Goal: Task Accomplishment & Management: Manage account settings

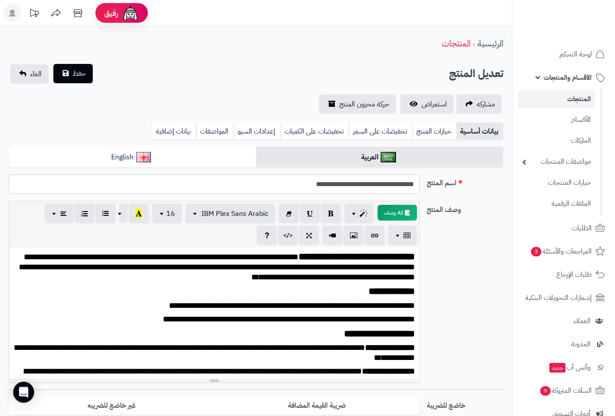
scroll to position [374, 0]
click at [74, 78] on button "حفظ" at bounding box center [72, 73] width 39 height 19
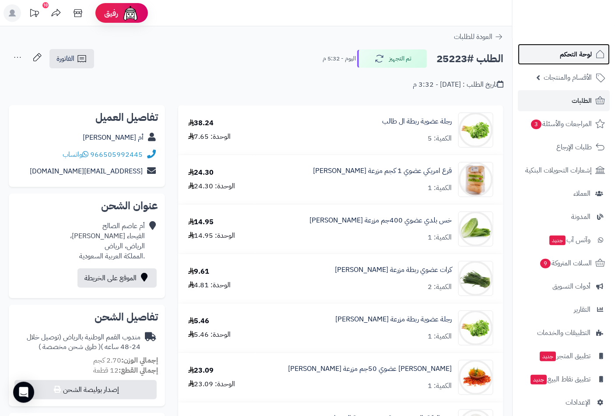
click at [579, 54] on span "لوحة التحكم" at bounding box center [576, 54] width 32 height 12
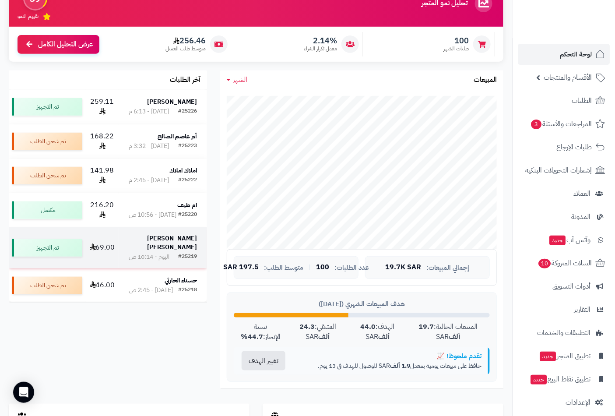
scroll to position [81, 0]
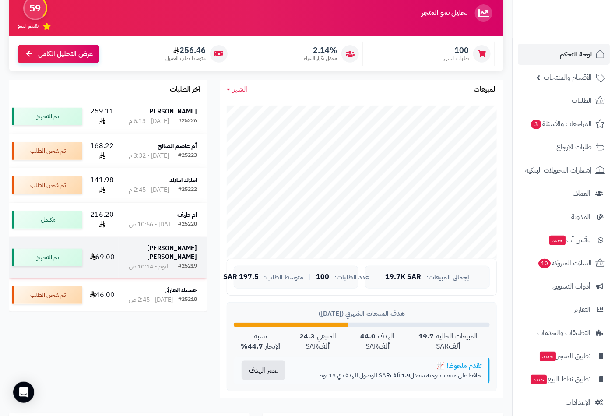
click at [179, 243] on strong "[PERSON_NAME] [PERSON_NAME]" at bounding box center [172, 252] width 50 height 18
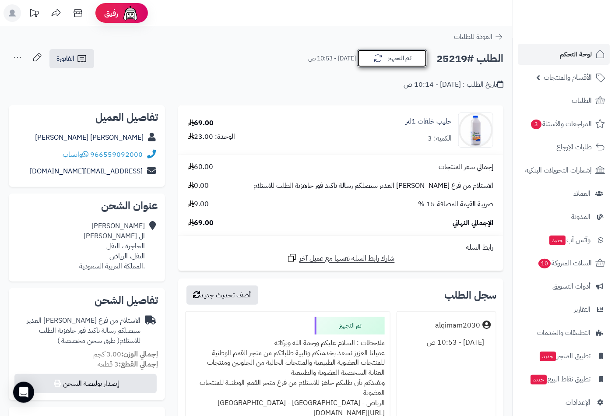
click at [383, 61] on button "تم التجهيز" at bounding box center [392, 58] width 70 height 18
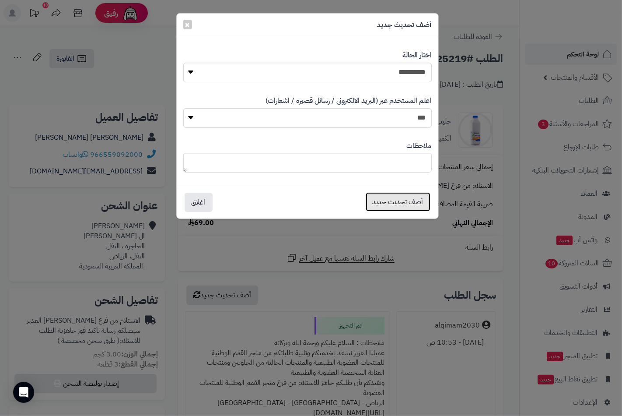
click at [400, 201] on button "أضف تحديث جديد" at bounding box center [398, 201] width 65 height 19
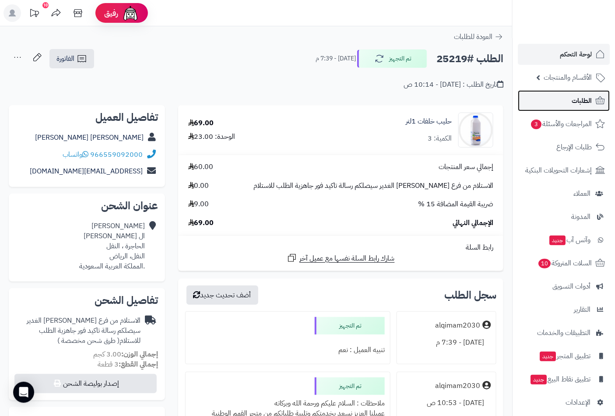
click at [574, 98] on span "الطلبات" at bounding box center [581, 101] width 20 height 12
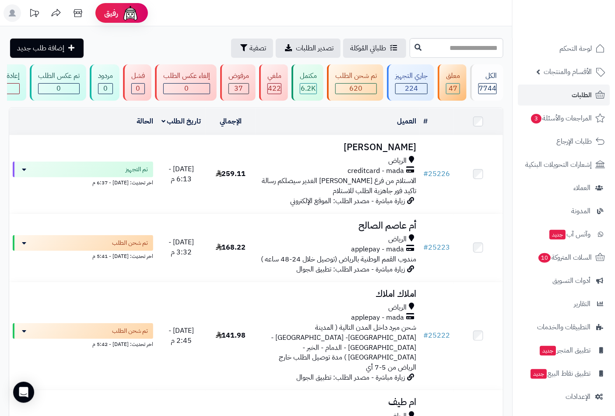
scroll to position [7, 0]
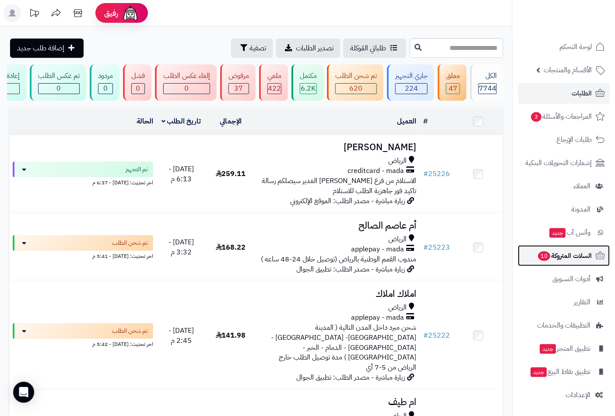
click at [556, 252] on span "السلات المتروكة 10" at bounding box center [564, 255] width 55 height 12
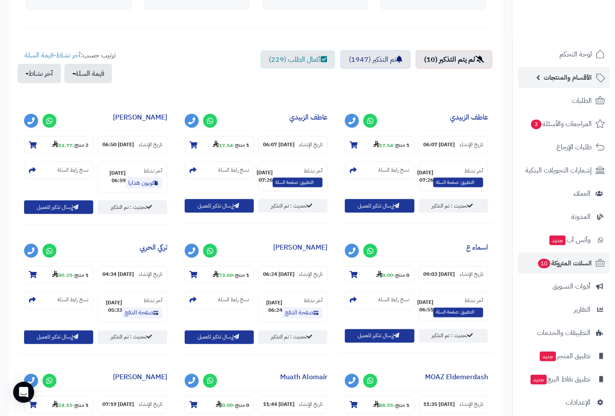
scroll to position [243, 0]
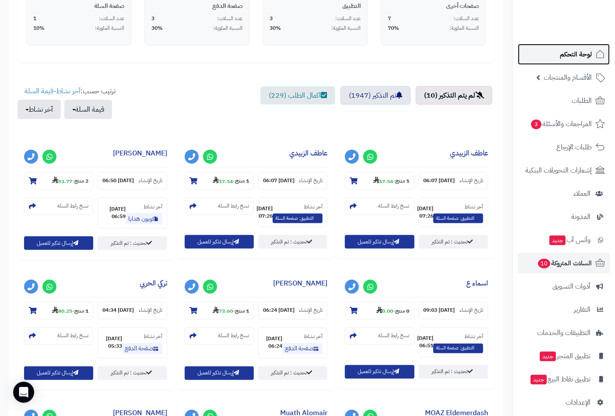
click at [571, 59] on span "لوحة التحكم" at bounding box center [576, 54] width 32 height 12
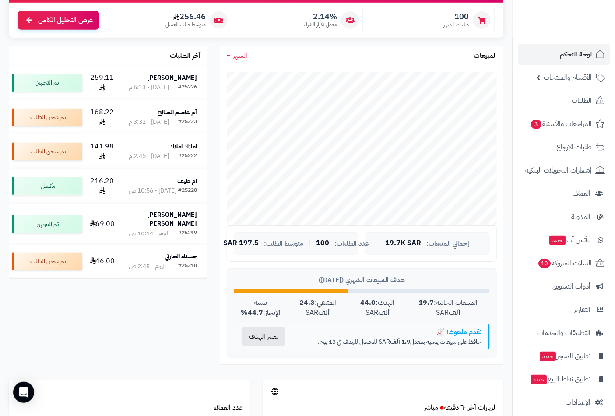
scroll to position [121, 0]
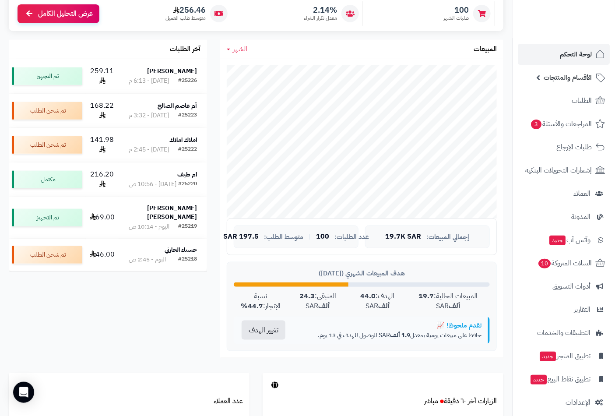
drag, startPoint x: 566, startPoint y: 78, endPoint x: 554, endPoint y: 99, distance: 23.9
click at [566, 79] on span "الأقسام والمنتجات" at bounding box center [567, 77] width 48 height 12
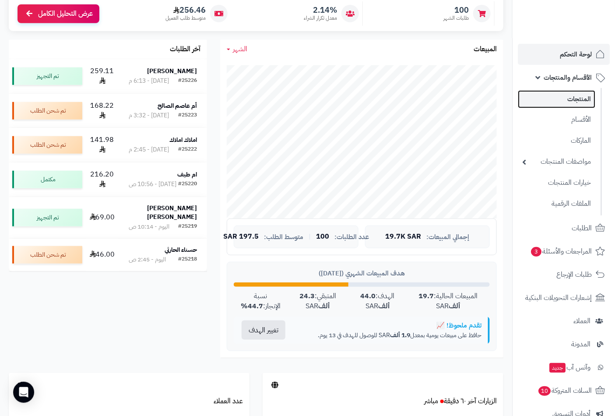
click at [563, 102] on link "المنتجات" at bounding box center [556, 99] width 77 height 18
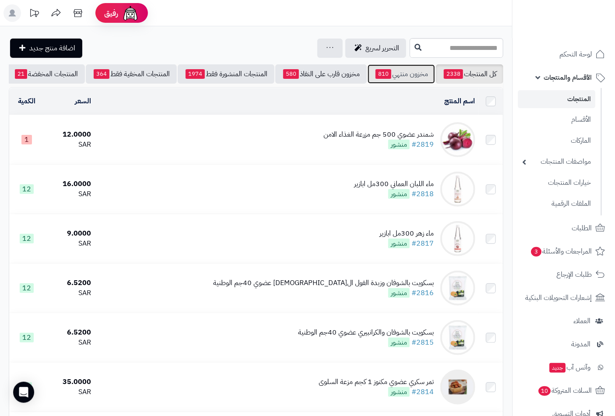
click at [382, 72] on span "810" at bounding box center [383, 74] width 16 height 10
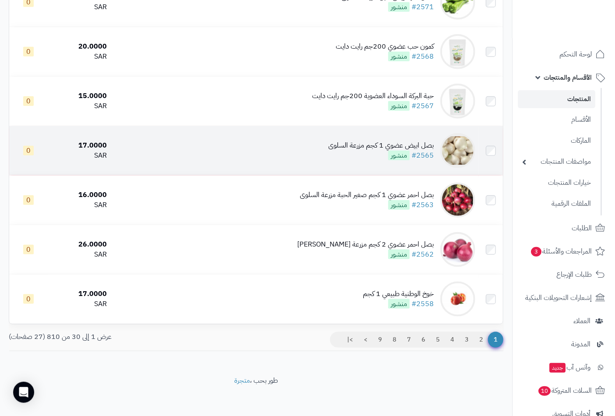
scroll to position [1285, 0]
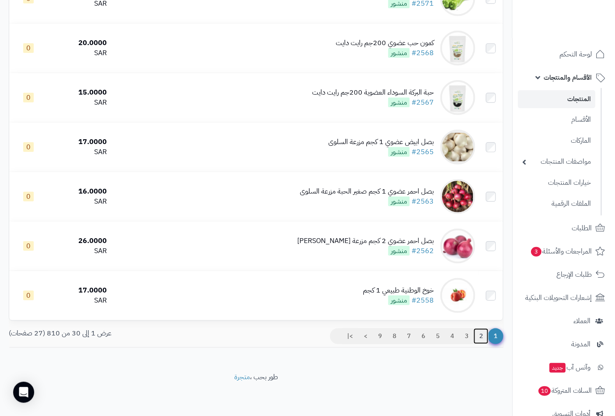
click at [480, 338] on link "2" at bounding box center [480, 336] width 15 height 16
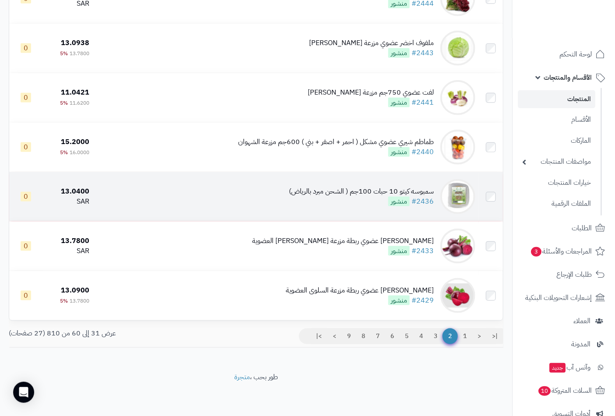
scroll to position [1285, 0]
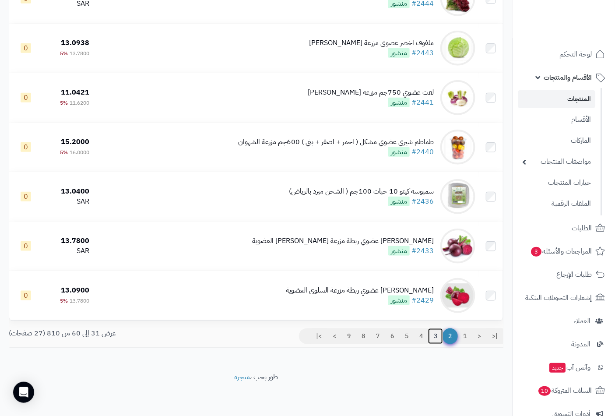
click at [432, 334] on link "3" at bounding box center [435, 336] width 15 height 16
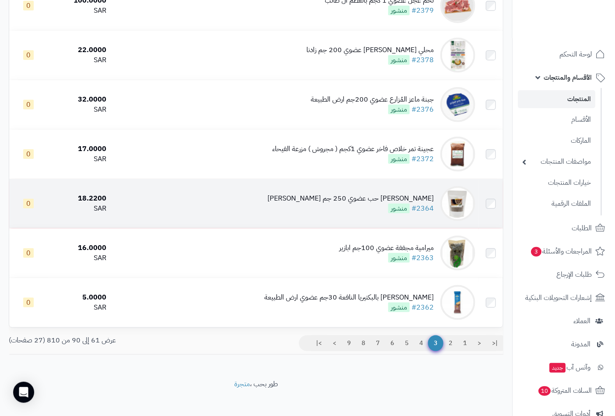
scroll to position [1285, 0]
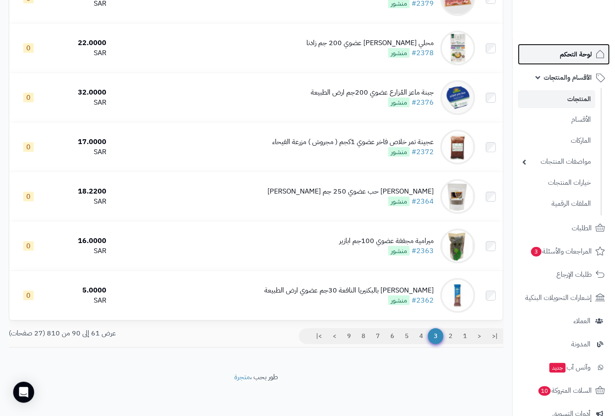
click at [571, 52] on span "لوحة التحكم" at bounding box center [576, 54] width 32 height 12
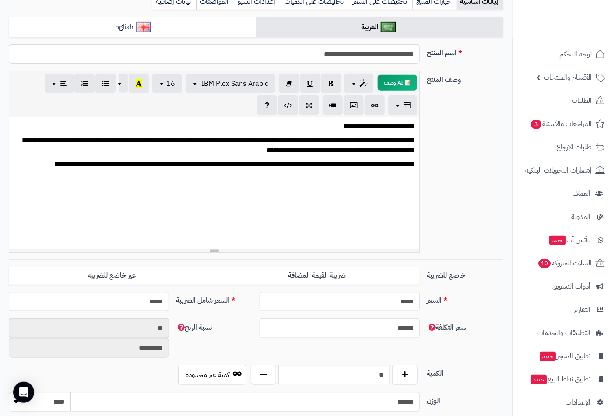
scroll to position [49, 0]
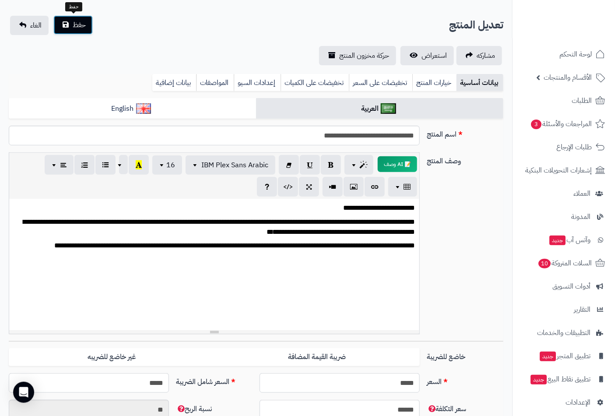
click at [80, 24] on span "حفظ" at bounding box center [79, 25] width 13 height 11
